Goal: Find specific page/section: Find specific page/section

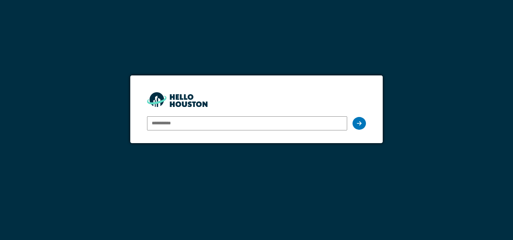
type input "**********"
click at [351, 122] on div "**********" at bounding box center [256, 123] width 218 height 19
click at [359, 122] on icon at bounding box center [359, 123] width 5 height 5
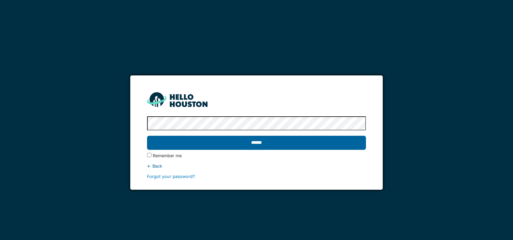
click at [254, 142] on input "******" at bounding box center [256, 143] width 218 height 14
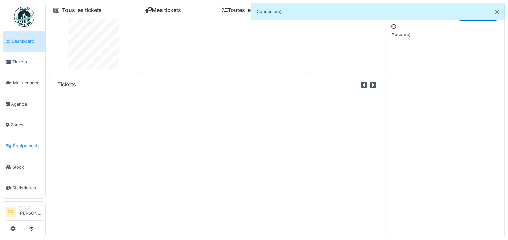
click at [24, 143] on span "Équipements" at bounding box center [28, 146] width 30 height 6
click at [25, 145] on span "Équipements" at bounding box center [28, 146] width 30 height 6
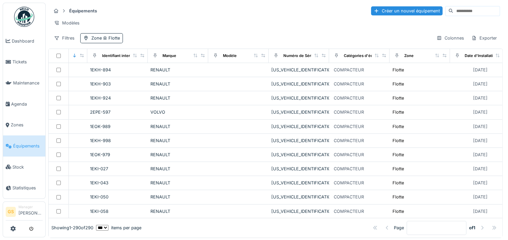
scroll to position [0, 20]
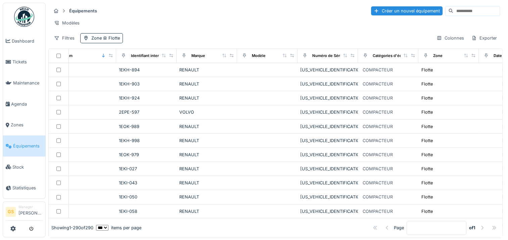
click at [389, 60] on div "Catégories d'équipement" at bounding box center [380, 56] width 40 height 8
click at [392, 59] on div "Catégories d'équipement" at bounding box center [395, 56] width 47 height 6
click at [60, 43] on div "Filtres" at bounding box center [64, 38] width 26 height 10
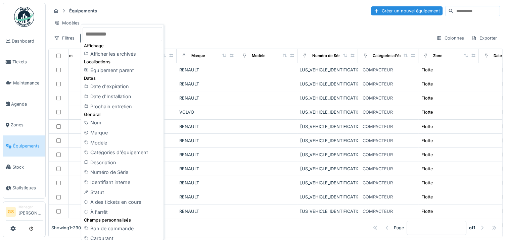
click at [113, 37] on input "text" at bounding box center [122, 34] width 79 height 14
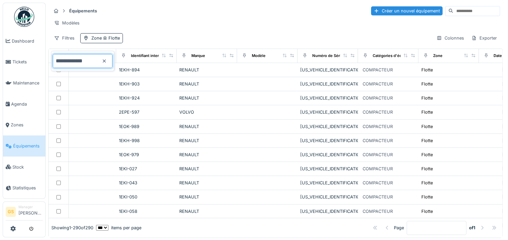
type input "**********"
click at [151, 41] on div "Filtres Zone Flotte Colonnes Exporter" at bounding box center [275, 38] width 448 height 10
click at [93, 41] on div "Zone Flotte" at bounding box center [105, 38] width 29 height 6
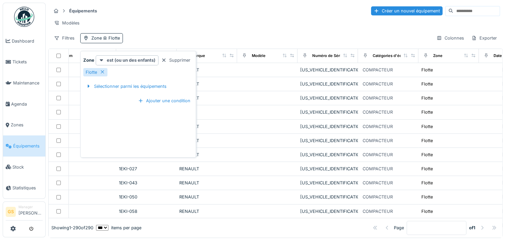
click at [160, 42] on div "Filtres Zone Flotte Colonnes Exporter" at bounding box center [275, 38] width 448 height 10
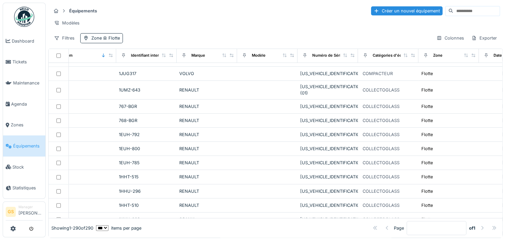
scroll to position [1080, 20]
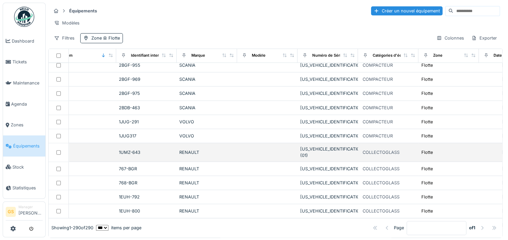
click at [384, 149] on div "COLLECTOGLASS" at bounding box center [380, 152] width 37 height 6
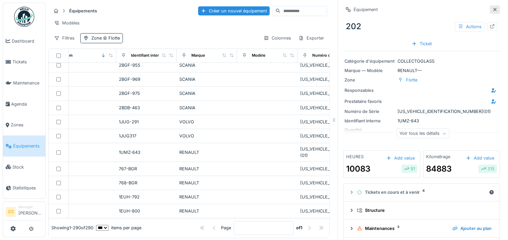
click at [492, 11] on icon at bounding box center [494, 9] width 5 height 4
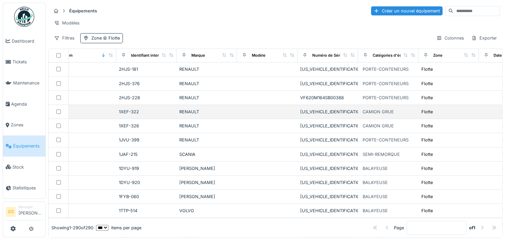
scroll to position [1751, 20]
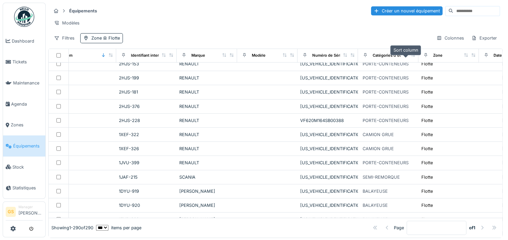
click at [405, 57] on icon at bounding box center [405, 55] width 5 height 4
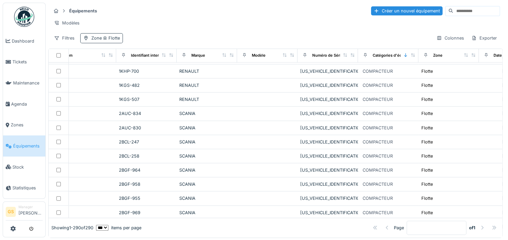
scroll to position [0, 20]
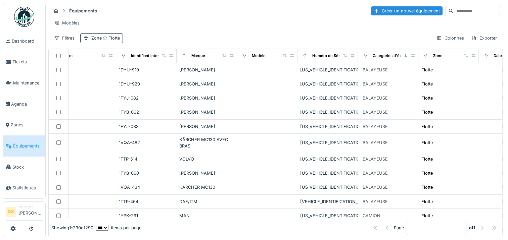
click at [88, 40] on icon at bounding box center [85, 38] width 5 height 4
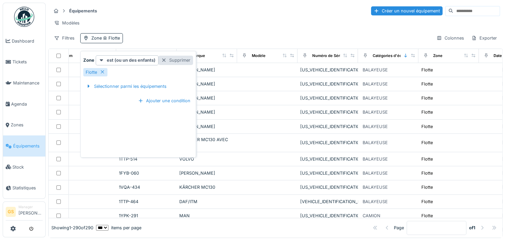
click at [172, 60] on div "Supprimer" at bounding box center [175, 60] width 35 height 9
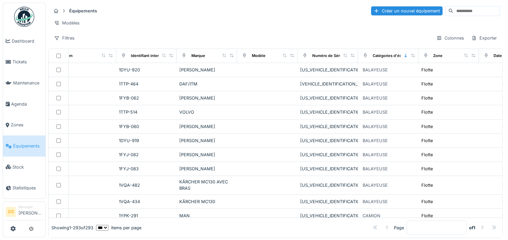
click at [385, 40] on div "Filtres Colonnes Exporter" at bounding box center [275, 38] width 448 height 10
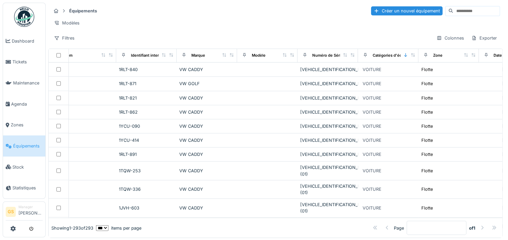
scroll to position [3969, 20]
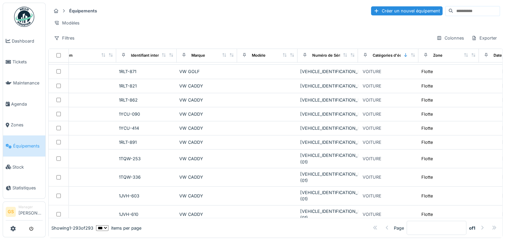
click at [262, 11] on div "Équipements Créer un nouvel équipement" at bounding box center [275, 10] width 448 height 11
click at [252, 15] on div "Équipements Créer un nouvel équipement" at bounding box center [275, 10] width 448 height 11
